Goal: Task Accomplishment & Management: Use online tool/utility

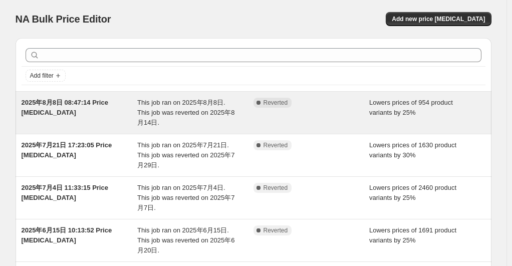
click at [279, 115] on div "Complete Reverted" at bounding box center [312, 113] width 116 height 30
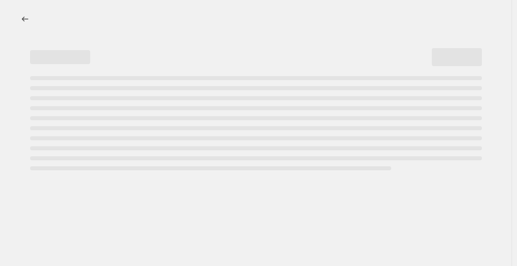
select select "percentage"
select select "no_change"
select select "collection"
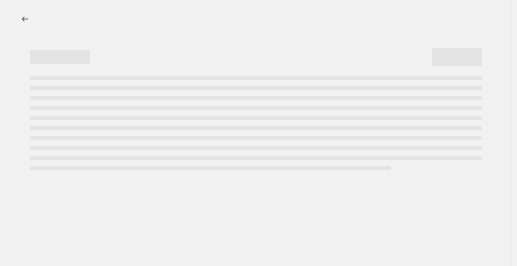
select select "collection"
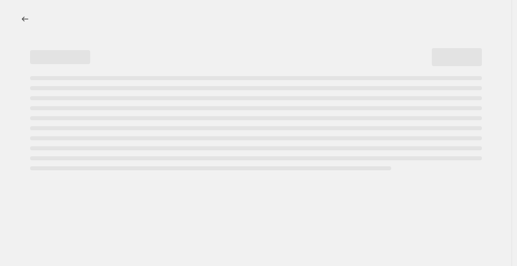
select select "collection"
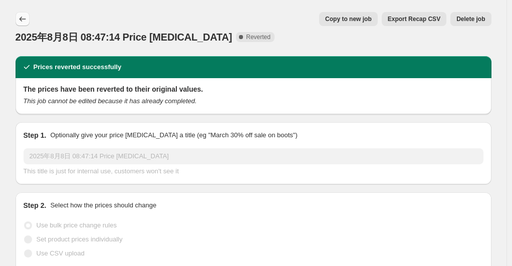
click at [23, 16] on icon "Price change jobs" at bounding box center [23, 19] width 10 height 10
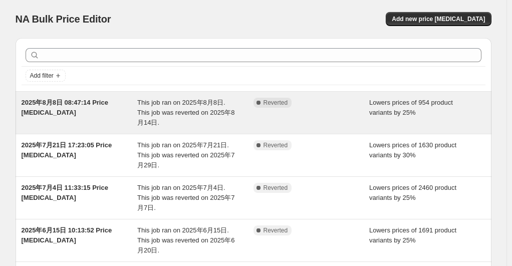
click at [308, 113] on div "Complete Reverted" at bounding box center [312, 113] width 116 height 30
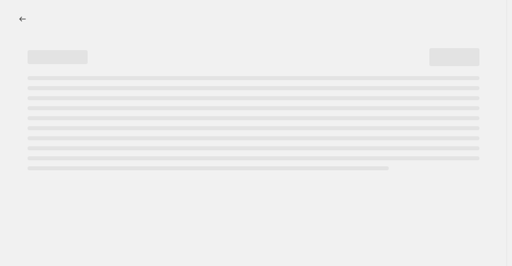
select select "percentage"
select select "no_change"
select select "collection"
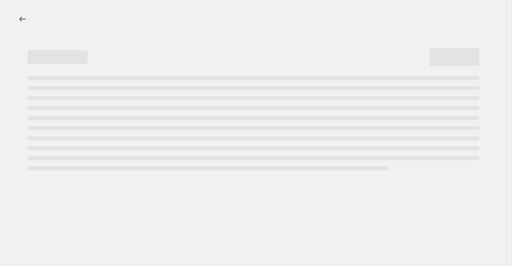
select select "collection"
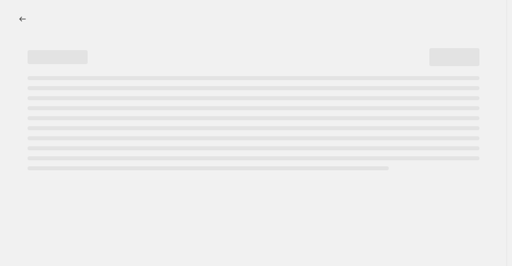
select select "collection"
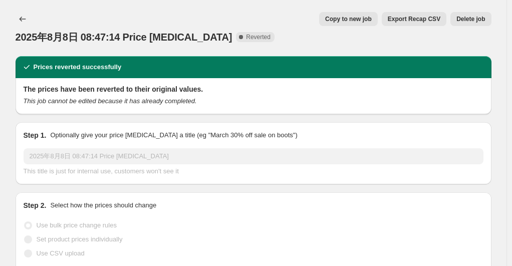
click at [368, 22] on span "Copy to new job" at bounding box center [348, 19] width 47 height 8
select select "percentage"
select select "no_change"
select select "collection"
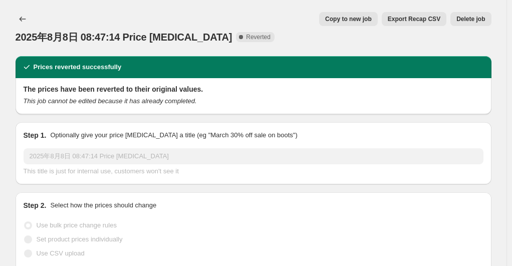
select select "collection"
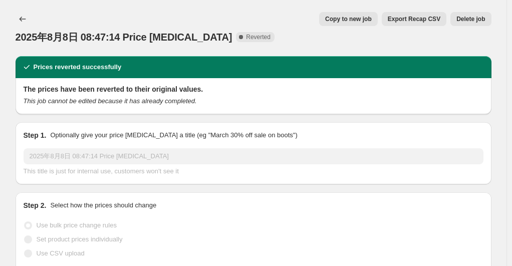
select select "collection"
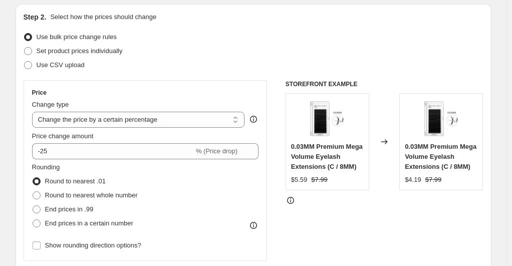
scroll to position [150, 0]
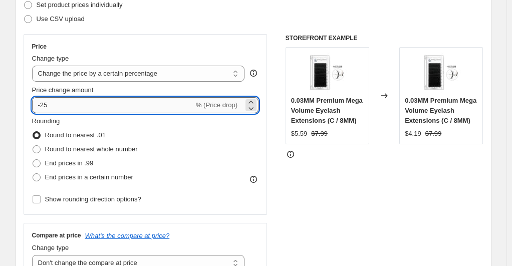
click at [112, 102] on input "-25" at bounding box center [113, 105] width 162 height 16
type input "-20"
click at [233, 20] on div "Use CSV upload" at bounding box center [254, 19] width 460 height 14
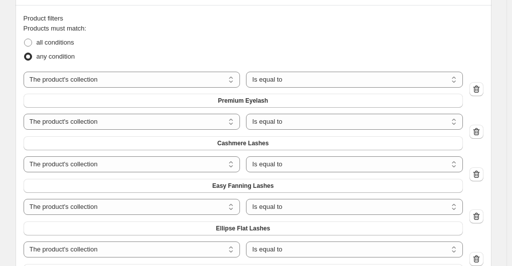
scroll to position [602, 0]
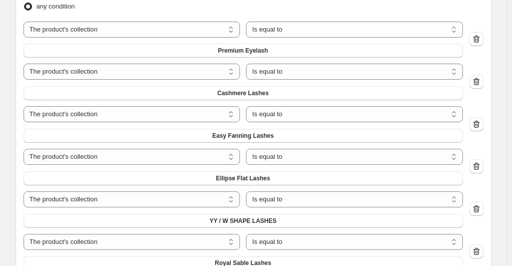
select select "collection"
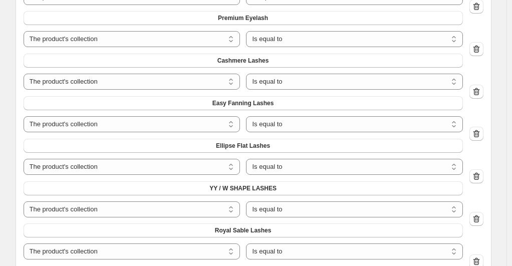
scroll to position [702, 0]
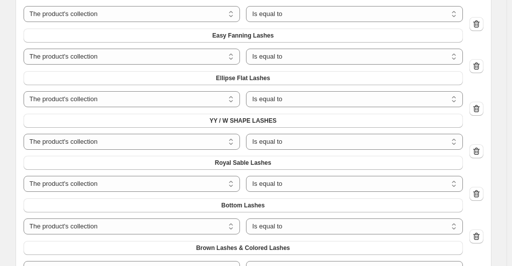
select select "not_equal"
select select "collection"
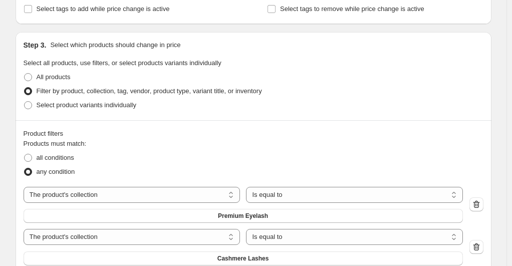
scroll to position [434, 0]
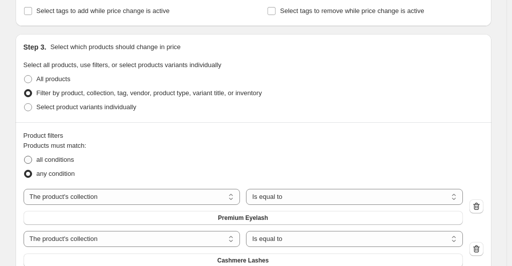
click at [28, 159] on span at bounding box center [28, 160] width 8 height 8
click at [25, 156] on input "all conditions" at bounding box center [24, 156] width 1 height 1
radio input "true"
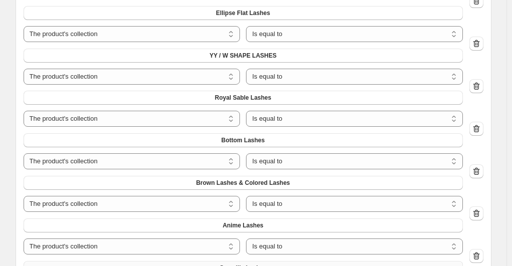
scroll to position [717, 0]
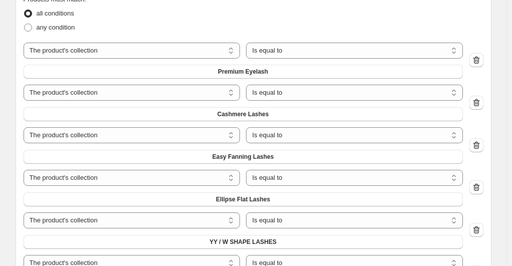
scroll to position [544, 0]
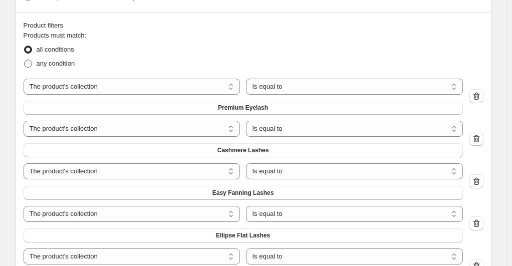
click at [28, 62] on span at bounding box center [28, 64] width 8 height 8
click at [25, 60] on input "any condition" at bounding box center [24, 60] width 1 height 1
radio input "true"
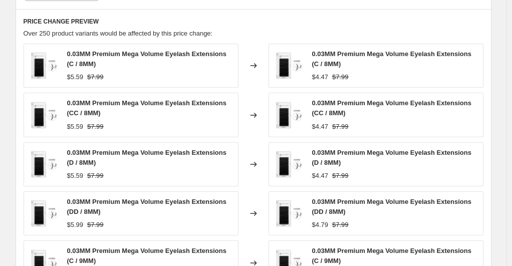
scroll to position [1064, 0]
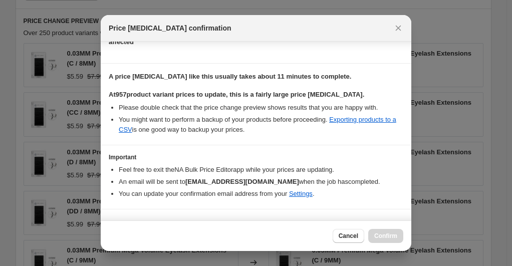
scroll to position [149, 0]
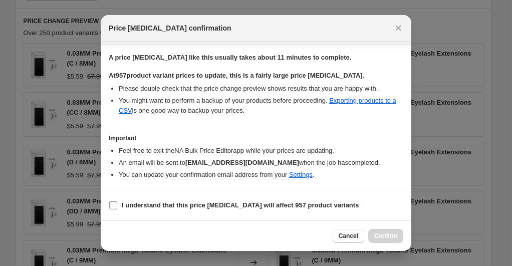
click at [112, 205] on input "I understand that this price change job will affect 957 product variants" at bounding box center [113, 206] width 8 height 8
checkbox input "true"
click at [386, 234] on span "Confirm" at bounding box center [386, 236] width 23 height 8
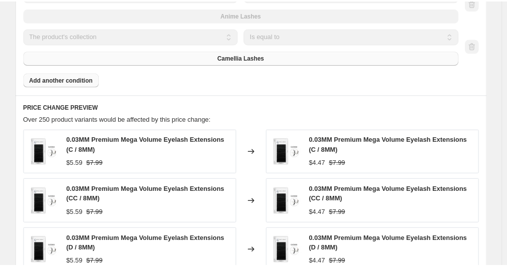
scroll to position [1090, 0]
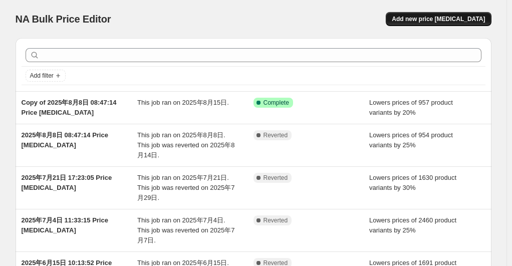
click at [442, 21] on span "Add new price [MEDICAL_DATA]" at bounding box center [438, 19] width 93 height 8
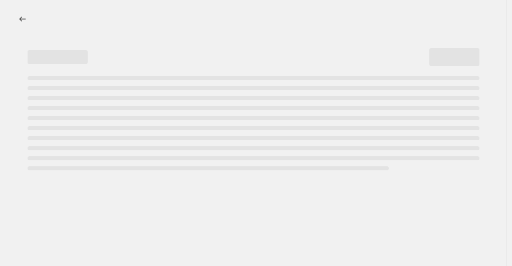
select select "percentage"
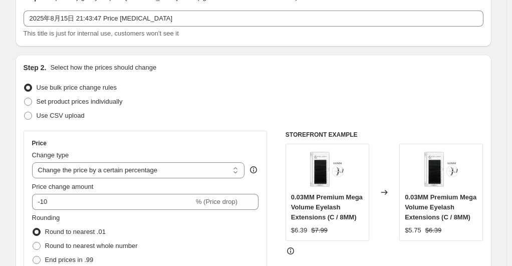
scroll to position [100, 0]
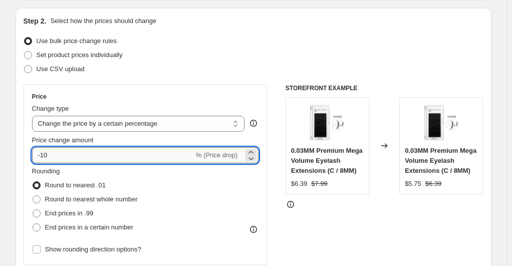
click at [88, 153] on input "-10" at bounding box center [113, 155] width 162 height 16
type input "-1"
type input "-20"
click at [220, 68] on div "Use CSV upload" at bounding box center [254, 69] width 460 height 14
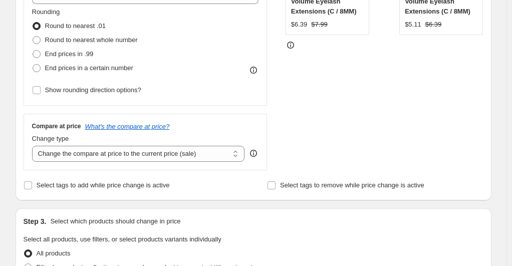
scroll to position [301, 0]
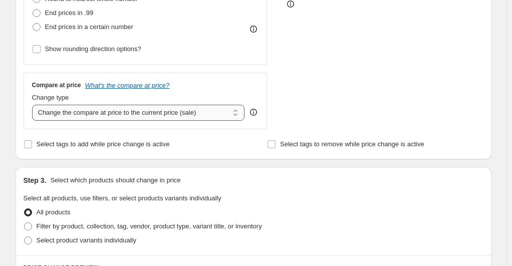
click at [199, 112] on select "Change the compare at price to the current price (sale) Change the compare at p…" at bounding box center [138, 113] width 213 height 16
select select "no_change"
click at [34, 105] on select "Change the compare at price to the current price (sale) Change the compare at p…" at bounding box center [138, 113] width 213 height 16
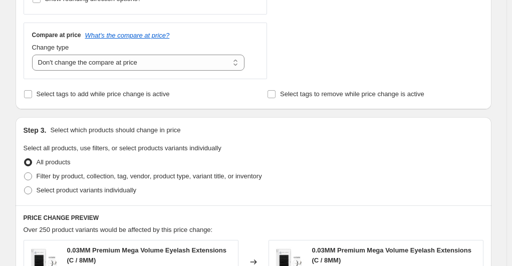
scroll to position [401, 0]
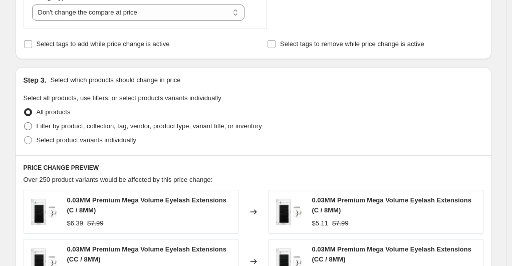
click at [36, 125] on label "Filter by product, collection, tag, vendor, product type, variant title, or inv…" at bounding box center [143, 126] width 239 height 14
click at [25, 123] on input "Filter by product, collection, tag, vendor, product type, variant title, or inv…" at bounding box center [24, 122] width 1 height 1
radio input "true"
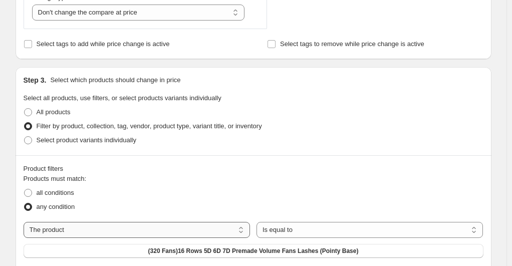
click at [118, 236] on select "The product The product's collection The product's tag The product's vendor The…" at bounding box center [137, 230] width 227 height 16
select select "collection"
click at [293, 247] on span "0.03mm eyelash extensions" at bounding box center [253, 251] width 79 height 8
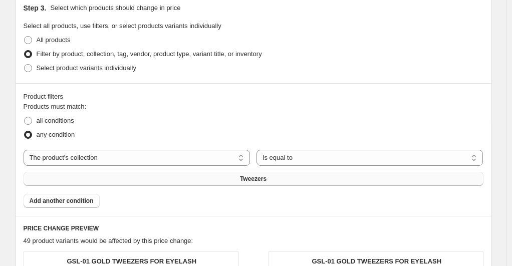
scroll to position [552, 0]
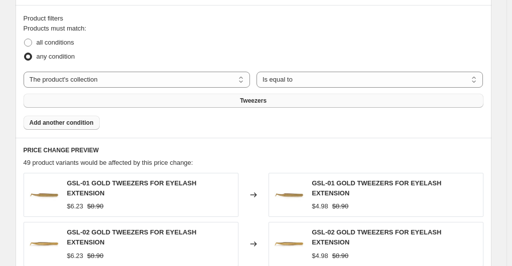
click at [75, 119] on span "Add another condition" at bounding box center [62, 123] width 64 height 8
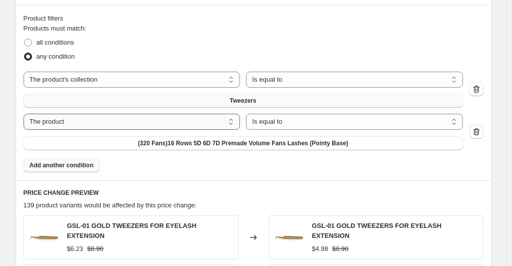
click at [96, 114] on select "The product The product's collection The product's tag The product's vendor The…" at bounding box center [132, 122] width 217 height 16
select select "collection"
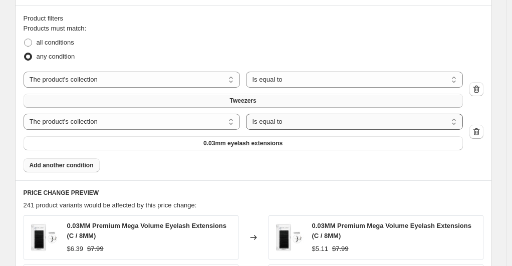
click at [261, 114] on select "Is equal to Is not equal to" at bounding box center [354, 122] width 217 height 16
select select "not_equal"
click at [352, 136] on button "0.03mm eyelash extensions" at bounding box center [244, 143] width 440 height 14
click at [32, 42] on span at bounding box center [28, 43] width 8 height 8
click at [25, 39] on input "all conditions" at bounding box center [24, 39] width 1 height 1
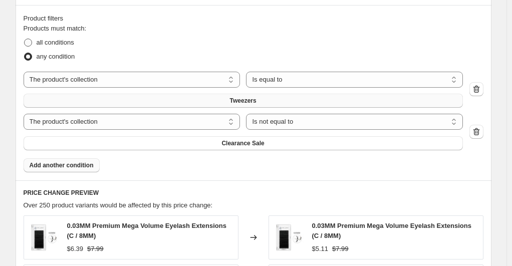
radio input "true"
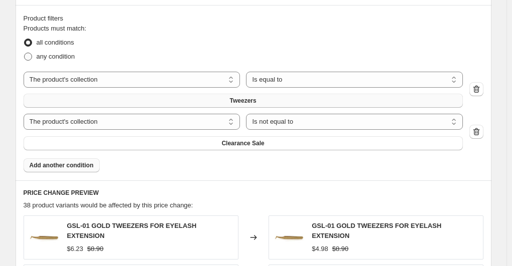
click at [30, 57] on span at bounding box center [28, 57] width 8 height 8
click at [25, 53] on input "any condition" at bounding box center [24, 53] width 1 height 1
radio input "true"
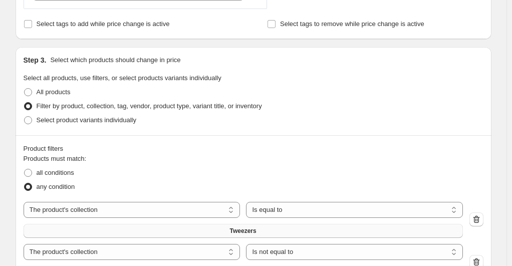
scroll to position [486, 0]
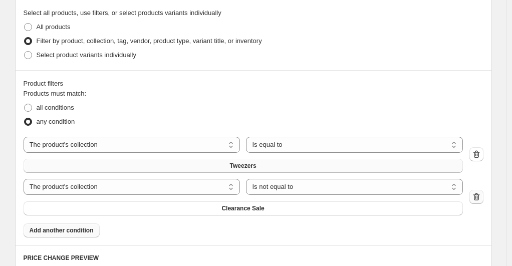
click at [478, 193] on icon "button" at bounding box center [476, 197] width 7 height 8
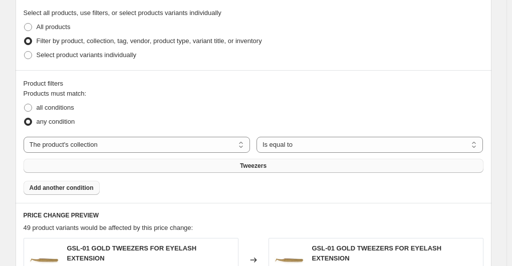
click at [86, 184] on span "Add another condition" at bounding box center [62, 188] width 64 height 8
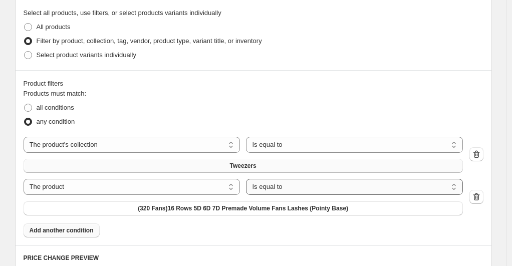
click at [246, 179] on select "Is equal to Is not equal to" at bounding box center [354, 187] width 217 height 16
select select "not_equal"
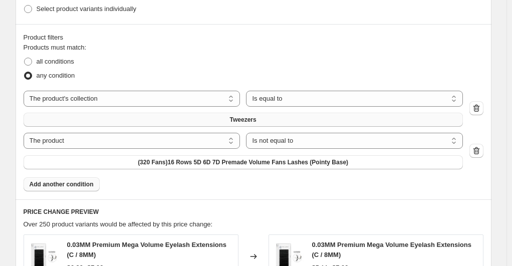
scroll to position [536, 0]
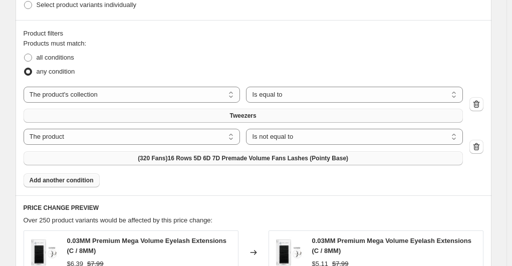
click at [348, 154] on span "(320 Fans)16 Rows 5D 6D 7D Premade Volume Fans Lashes (Pointy Base)" at bounding box center [243, 158] width 211 height 8
click at [30, 55] on span at bounding box center [28, 58] width 8 height 8
click at [25, 54] on input "all conditions" at bounding box center [24, 54] width 1 height 1
radio input "true"
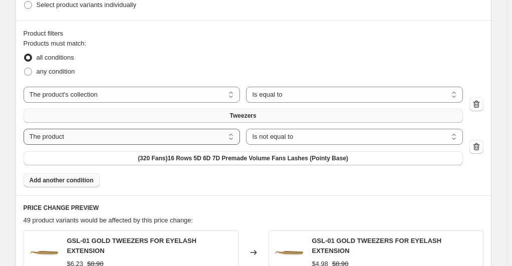
click at [112, 129] on select "The product The product's collection The product's tag The product's vendor The…" at bounding box center [132, 137] width 217 height 16
select select "collection"
click at [385, 151] on button "0.03mm eyelash extensions" at bounding box center [244, 158] width 440 height 14
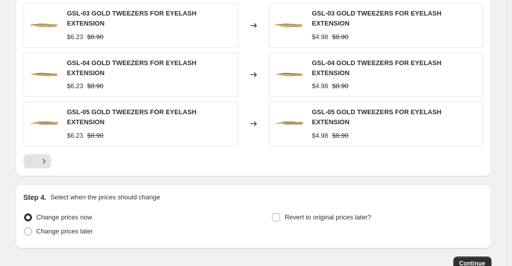
scroll to position [871, 0]
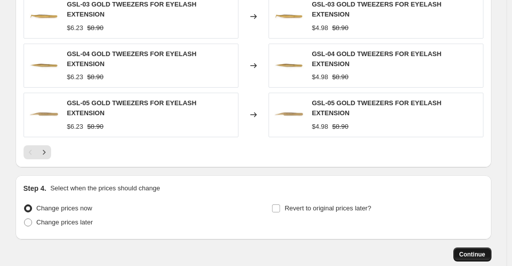
click at [466, 251] on span "Continue" at bounding box center [473, 255] width 26 height 8
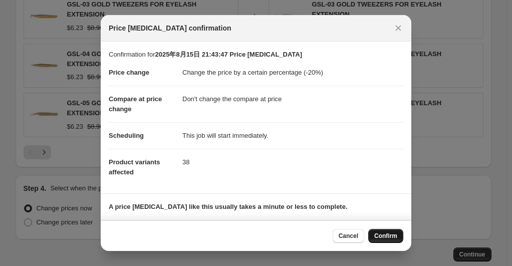
click at [387, 236] on span "Confirm" at bounding box center [386, 236] width 23 height 8
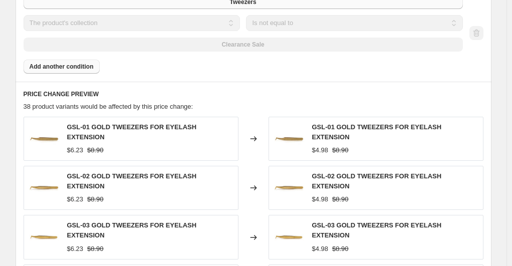
scroll to position [697, 0]
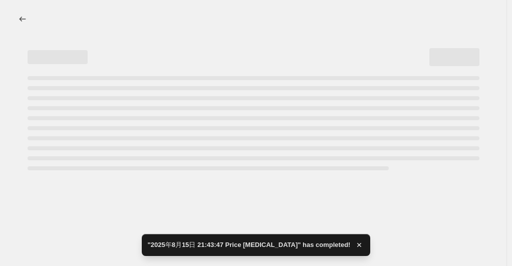
select select "percentage"
select select "no_change"
select select "collection"
select select "not_equal"
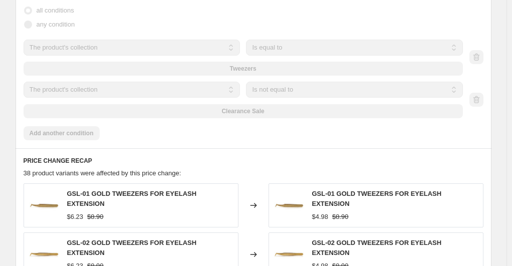
scroll to position [0, 0]
